Goal: Task Accomplishment & Management: Manage account settings

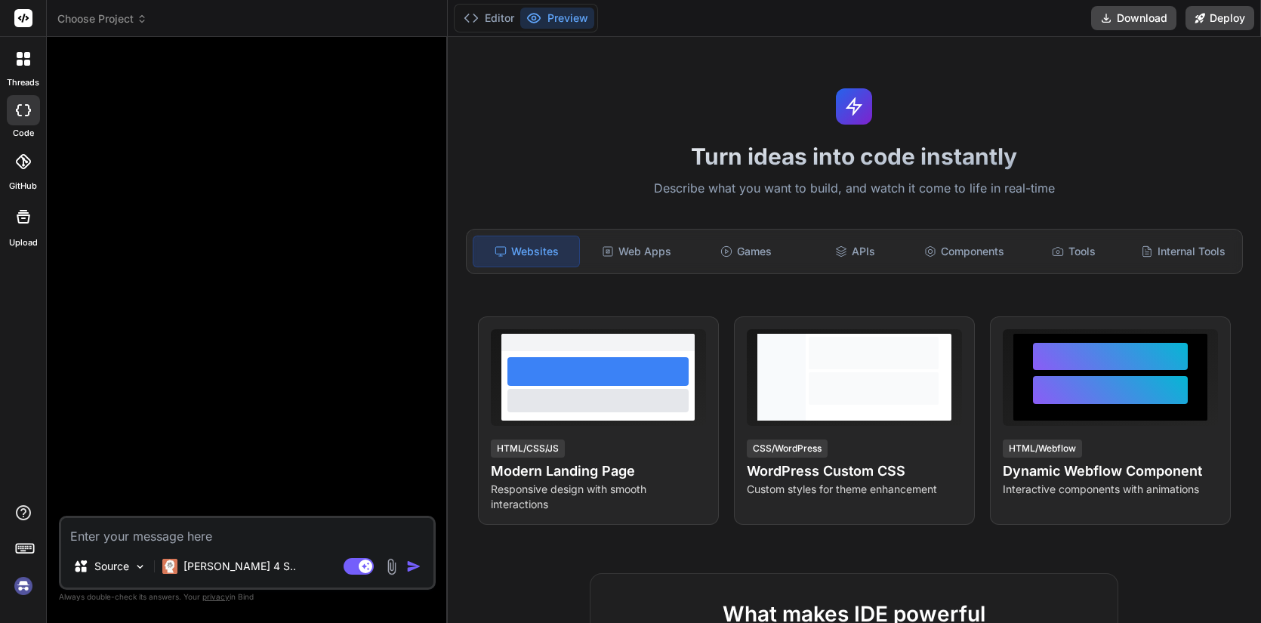
click at [25, 62] on icon at bounding box center [27, 63] width 6 height 6
click at [23, 16] on rect at bounding box center [23, 18] width 18 height 18
click at [22, 589] on img at bounding box center [24, 586] width 26 height 26
type textarea "x"
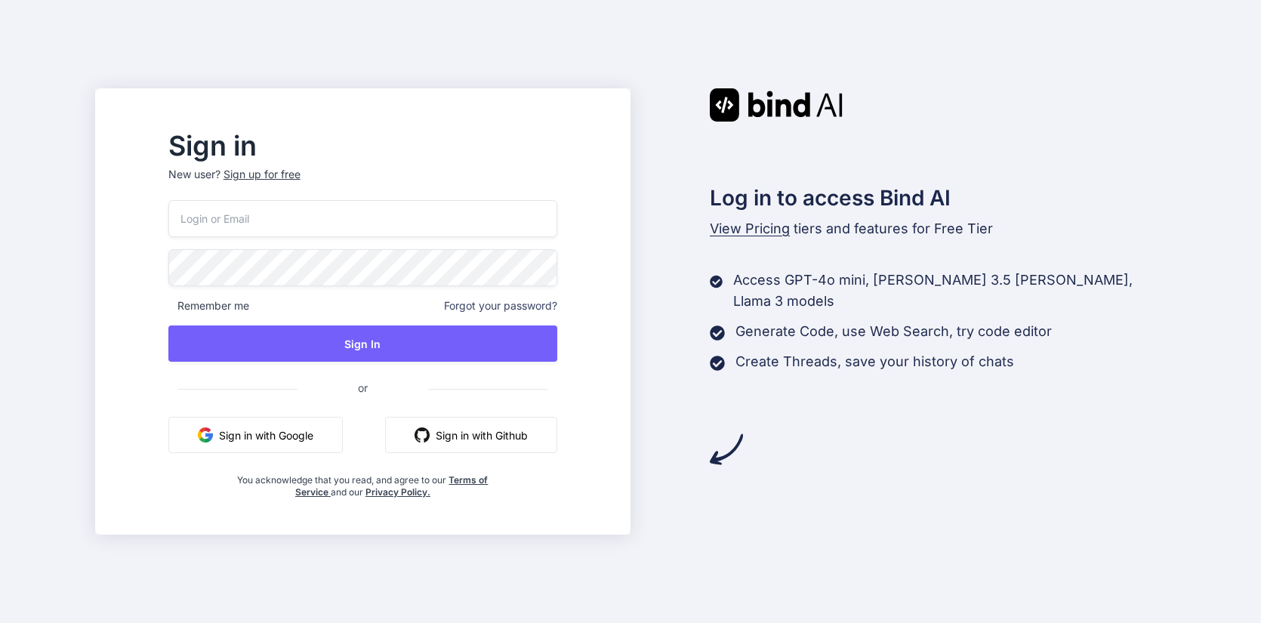
click at [385, 210] on input "email" at bounding box center [362, 218] width 389 height 37
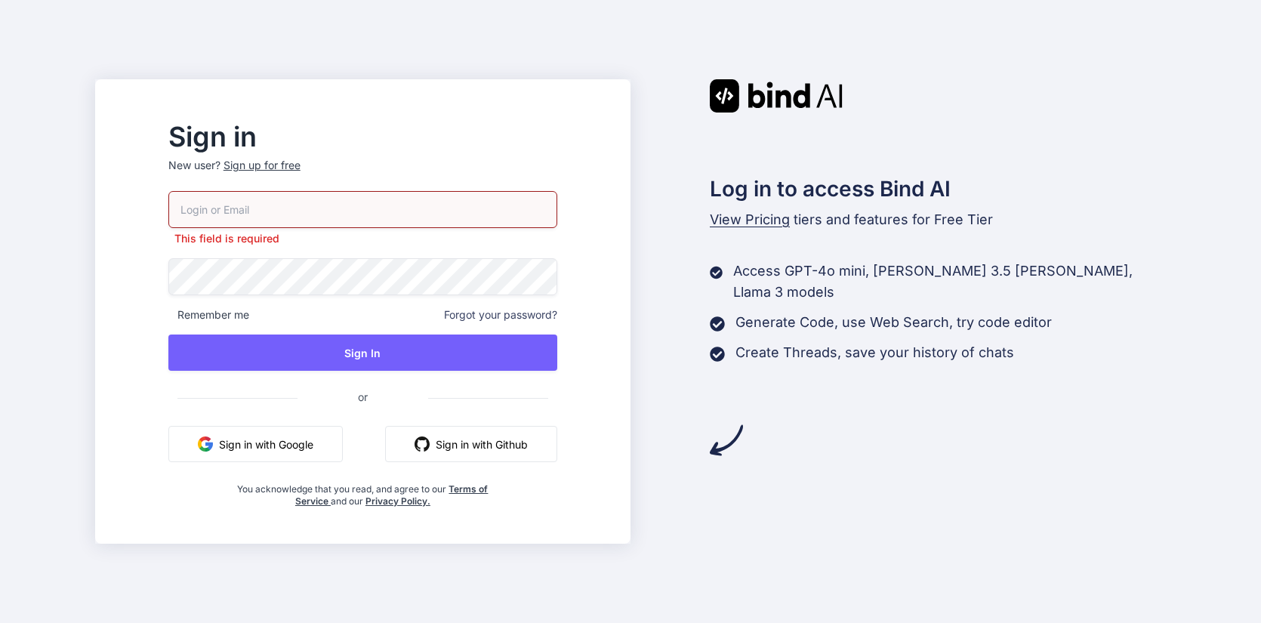
click at [457, 221] on input "email" at bounding box center [362, 209] width 389 height 37
type input "wodyn@proton.me"
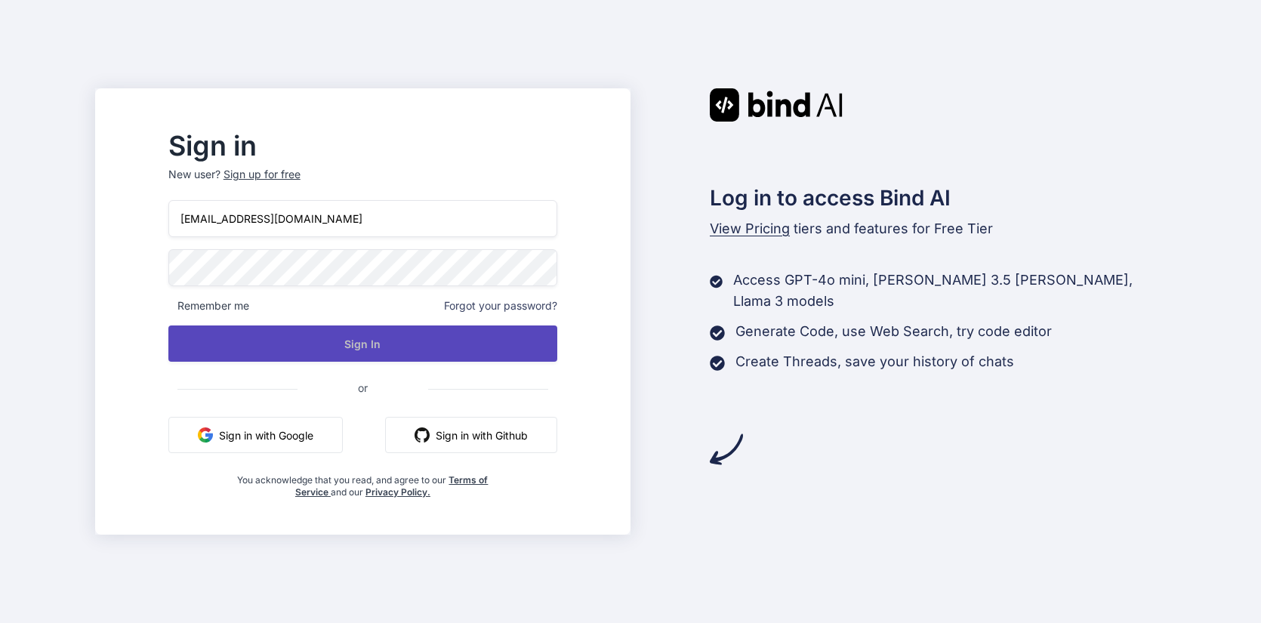
click at [433, 335] on button "Sign In" at bounding box center [362, 343] width 389 height 36
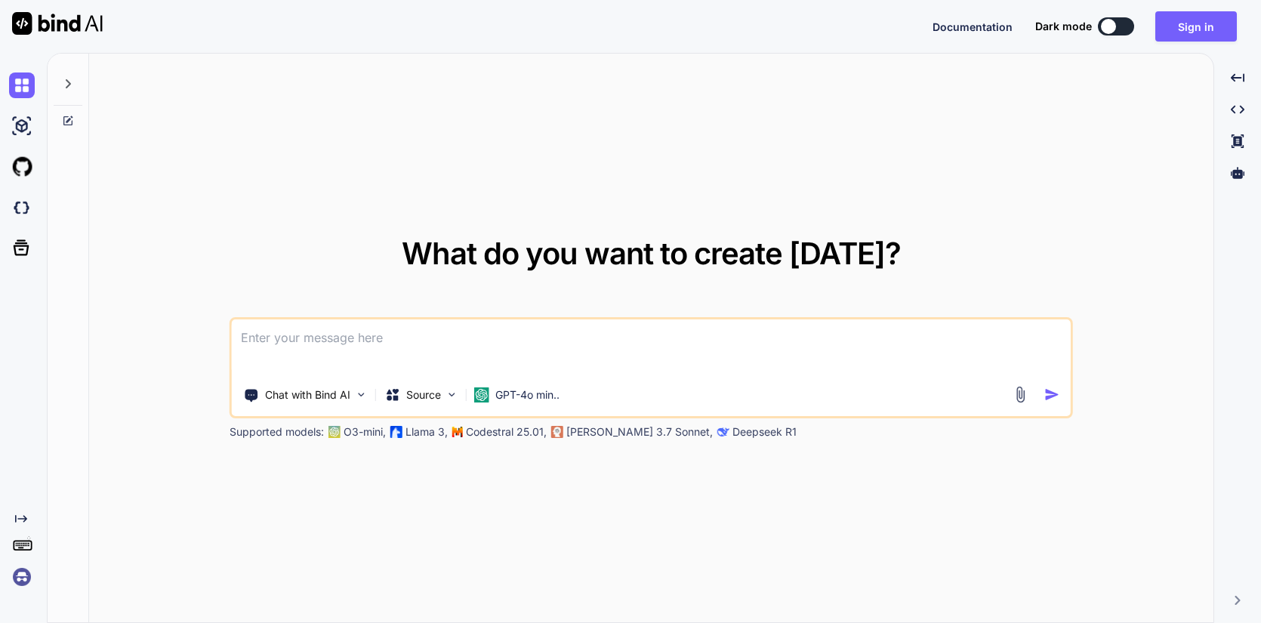
click at [19, 575] on img at bounding box center [22, 577] width 26 height 26
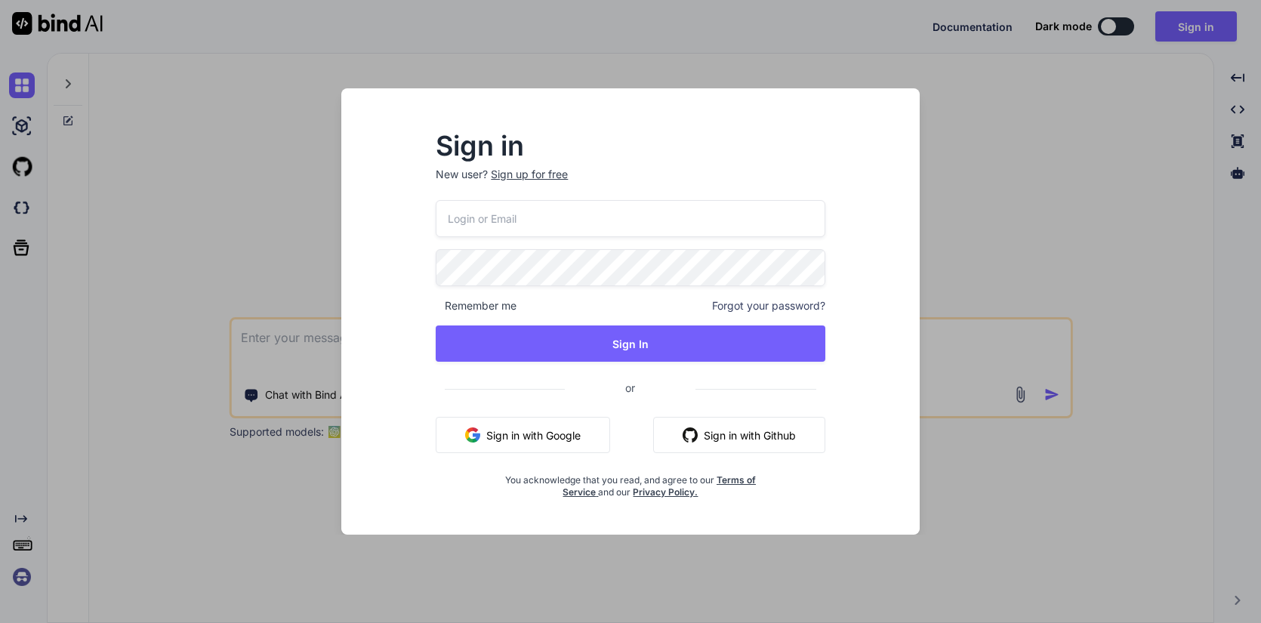
click at [523, 213] on input "email" at bounding box center [630, 218] width 389 height 37
click at [612, 224] on input "email" at bounding box center [630, 218] width 389 height 37
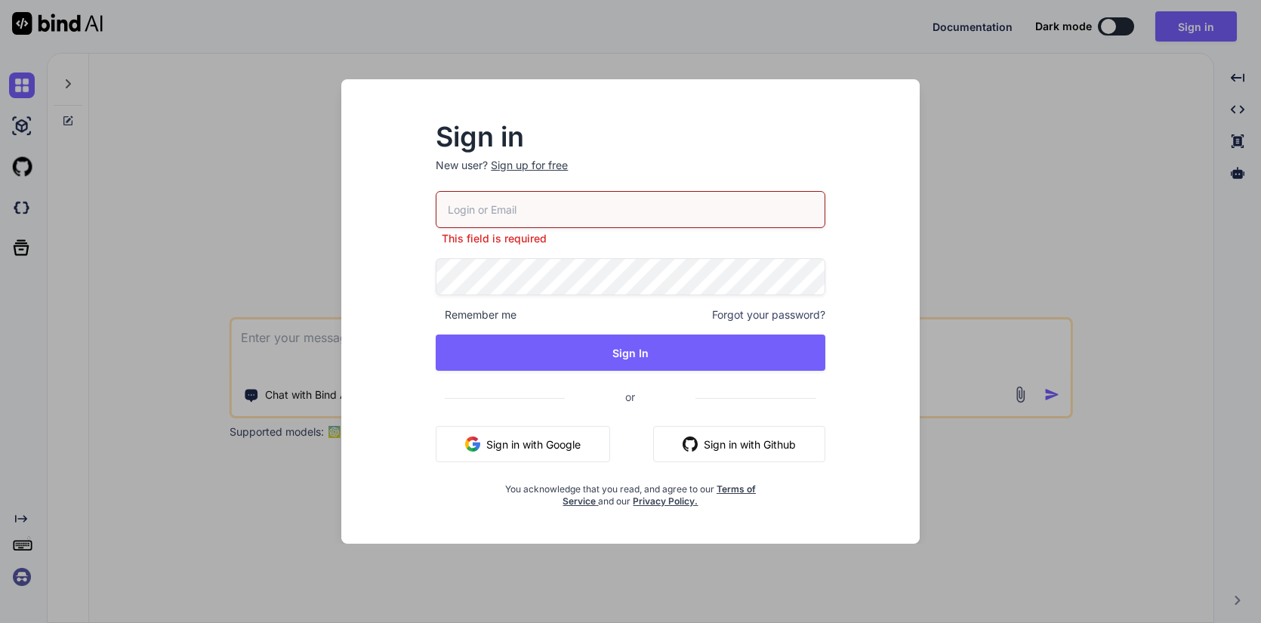
type input "wodyn@proton.me"
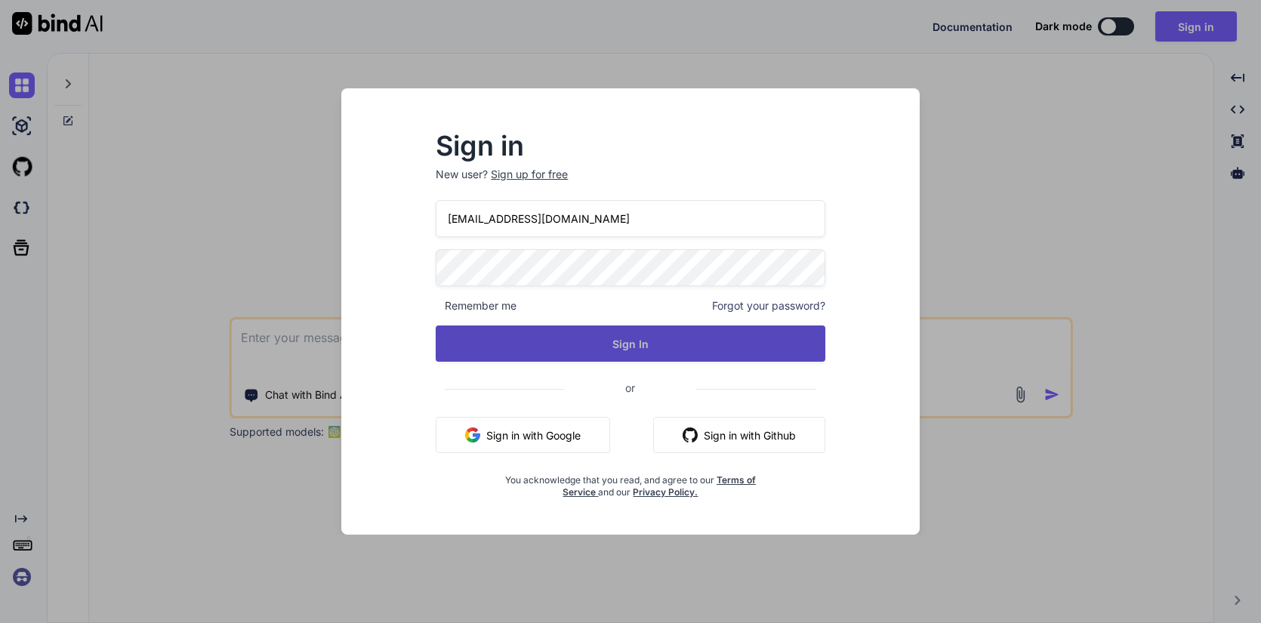
click at [764, 345] on button "Sign In" at bounding box center [630, 343] width 389 height 36
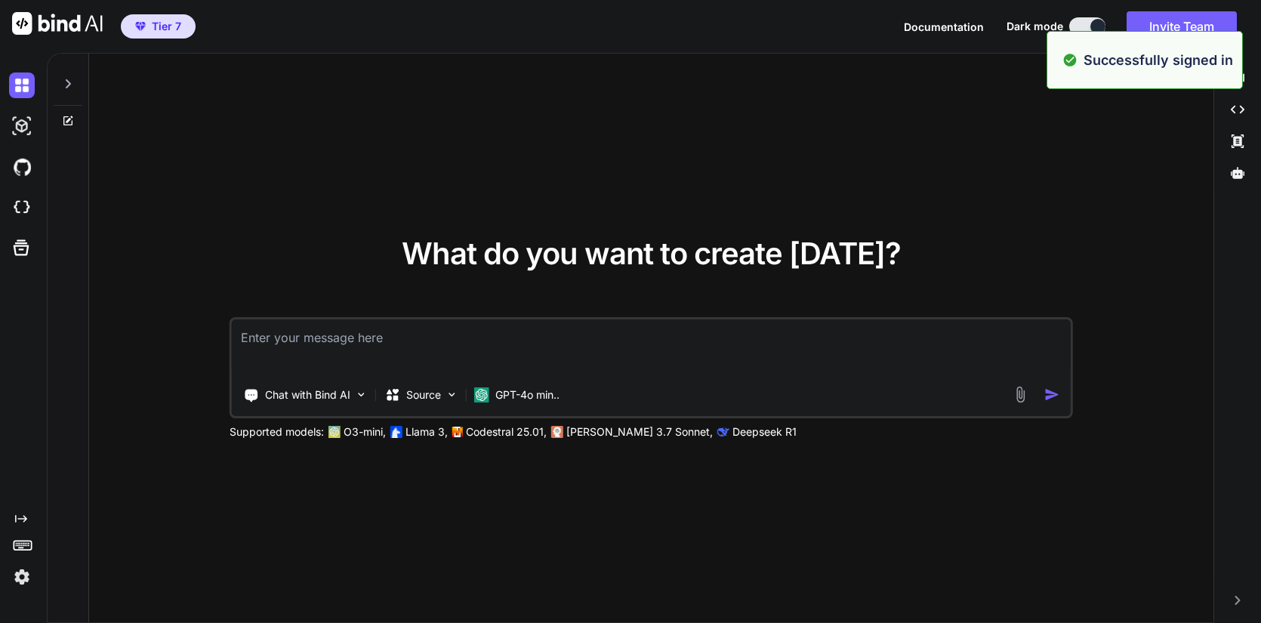
type textarea "x"
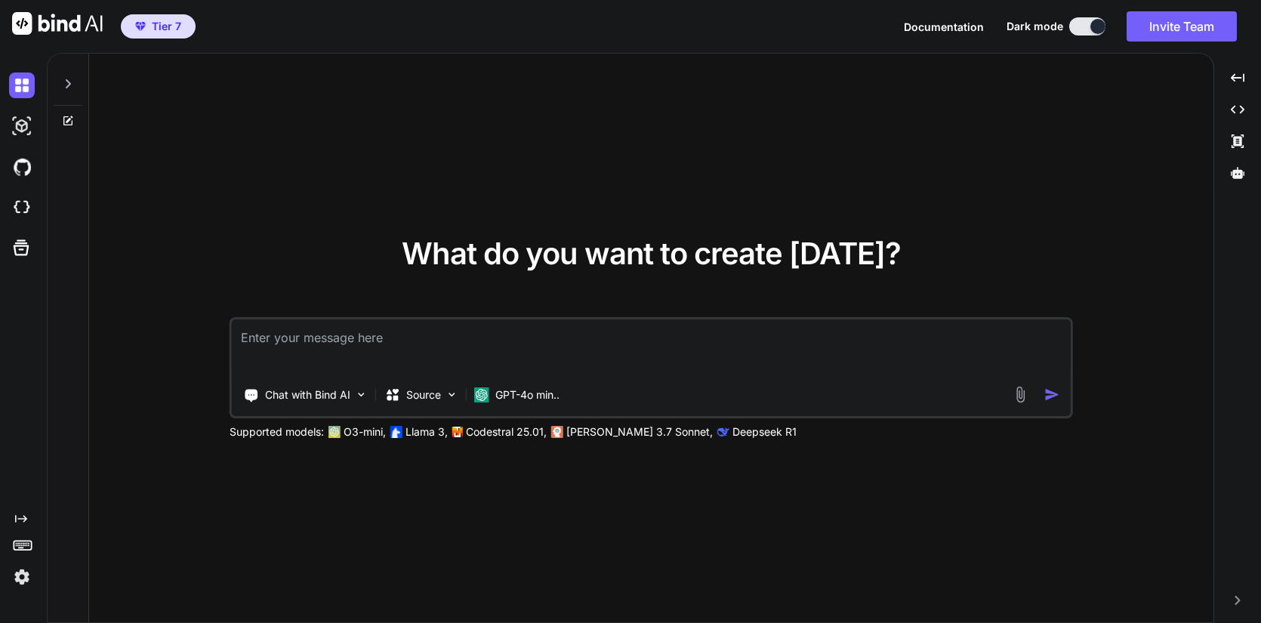
click at [140, 29] on img "button" at bounding box center [140, 26] width 11 height 9
click at [22, 582] on img at bounding box center [22, 577] width 26 height 26
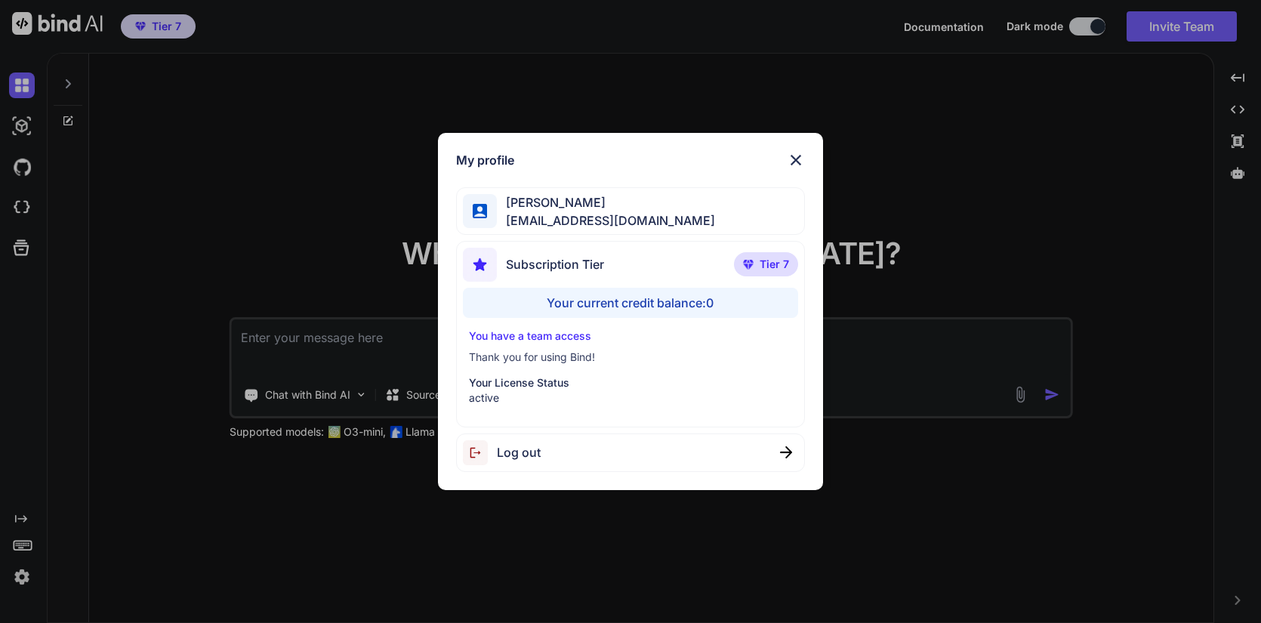
click at [589, 300] on div "Your current credit balance: 0" at bounding box center [630, 303] width 335 height 30
click at [704, 303] on div "Your current credit balance: 0" at bounding box center [630, 303] width 335 height 30
click at [760, 265] on p "Tier 7" at bounding box center [766, 264] width 64 height 24
click at [674, 303] on div "Your current credit balance: 0" at bounding box center [630, 303] width 335 height 30
click at [797, 159] on img at bounding box center [796, 160] width 18 height 18
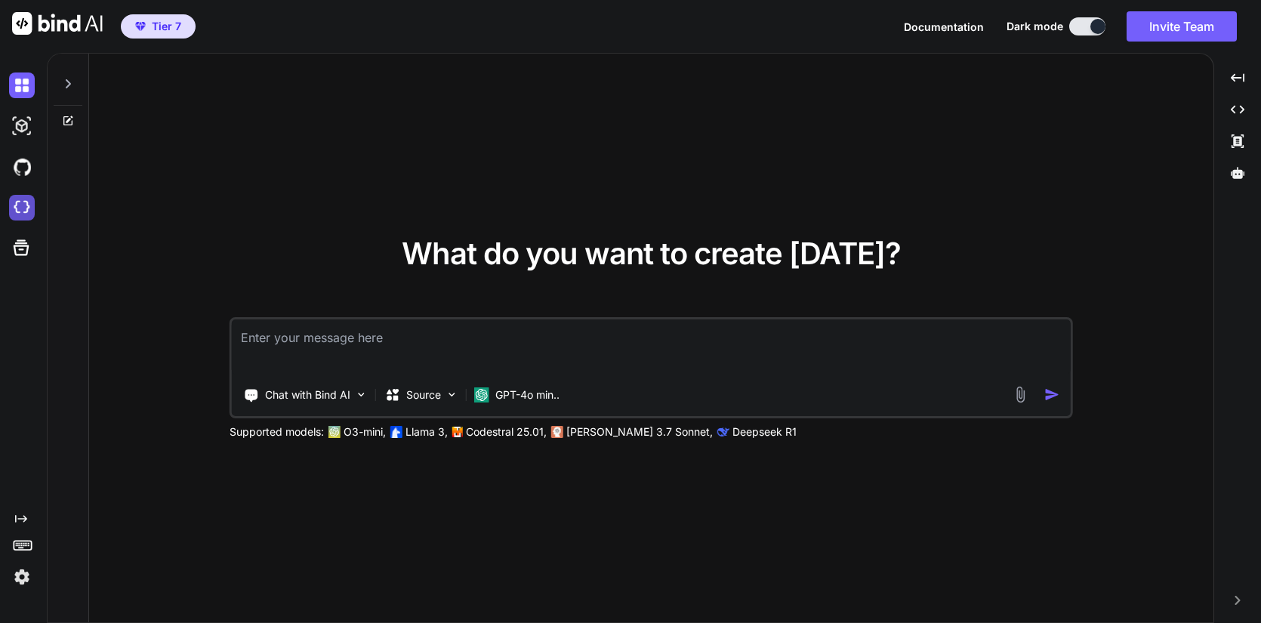
click at [23, 213] on img at bounding box center [22, 208] width 26 height 26
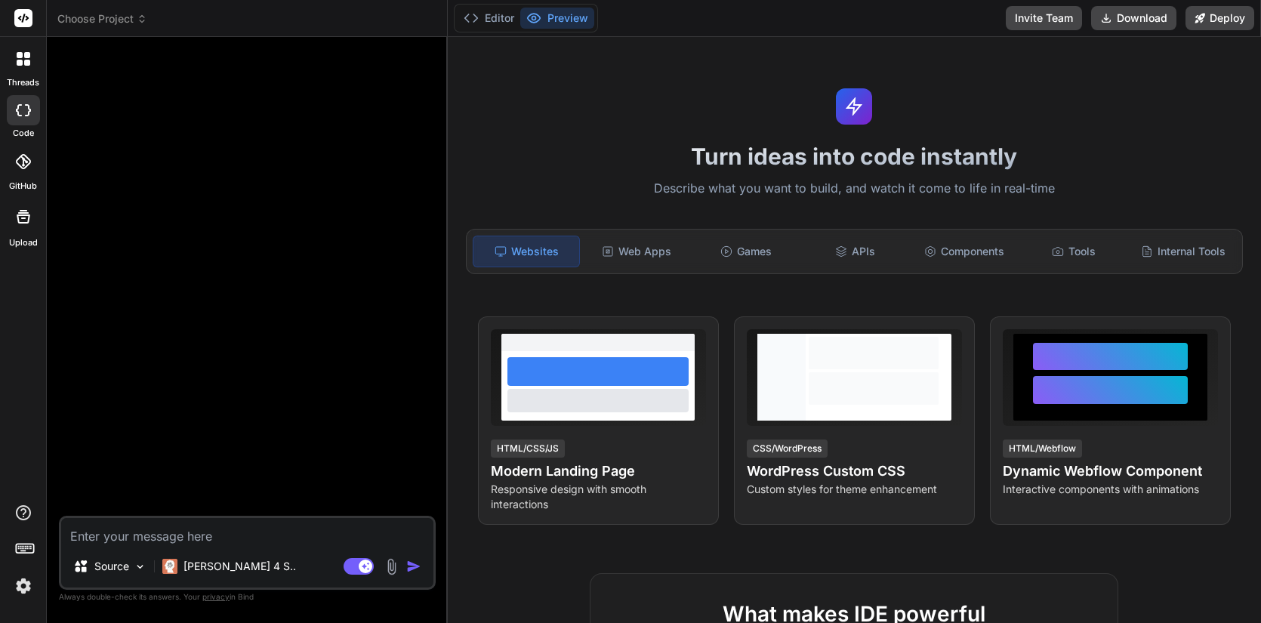
type textarea "x"
click at [23, 588] on img at bounding box center [24, 586] width 26 height 26
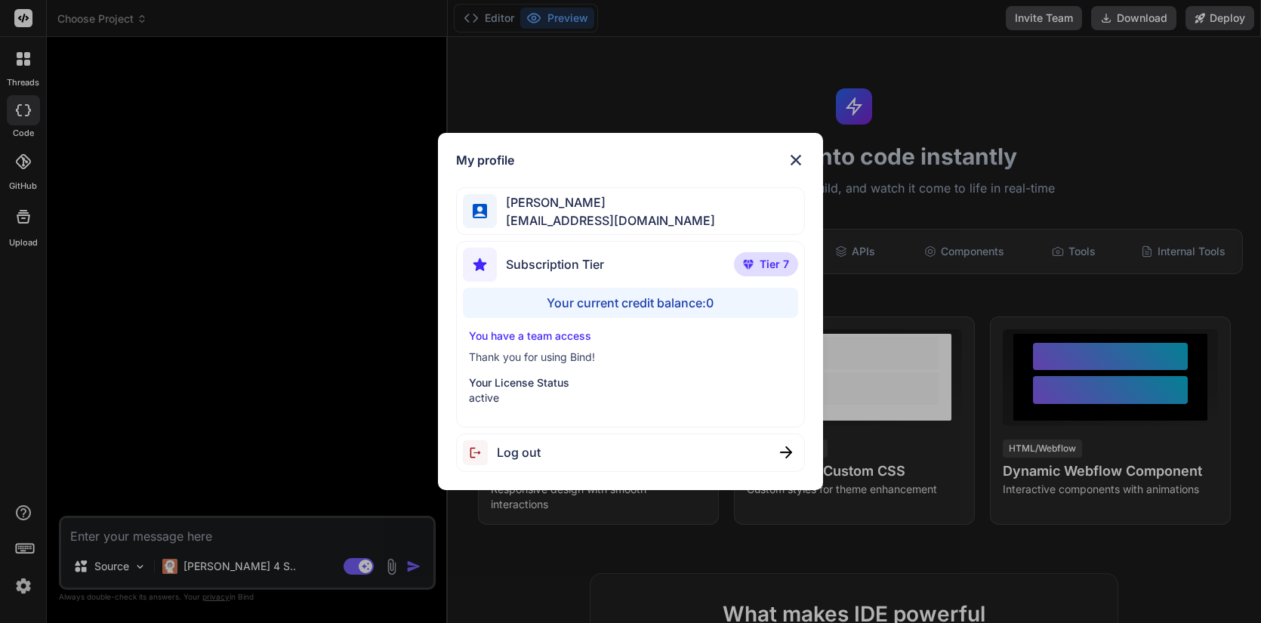
click at [609, 304] on div "Your current credit balance: 0" at bounding box center [630, 303] width 335 height 30
click at [773, 269] on span "Tier 7" at bounding box center [774, 264] width 29 height 15
click at [687, 304] on div "Your current credit balance: 0" at bounding box center [630, 303] width 335 height 30
click at [798, 163] on img at bounding box center [796, 160] width 18 height 18
